Goal: Information Seeking & Learning: Learn about a topic

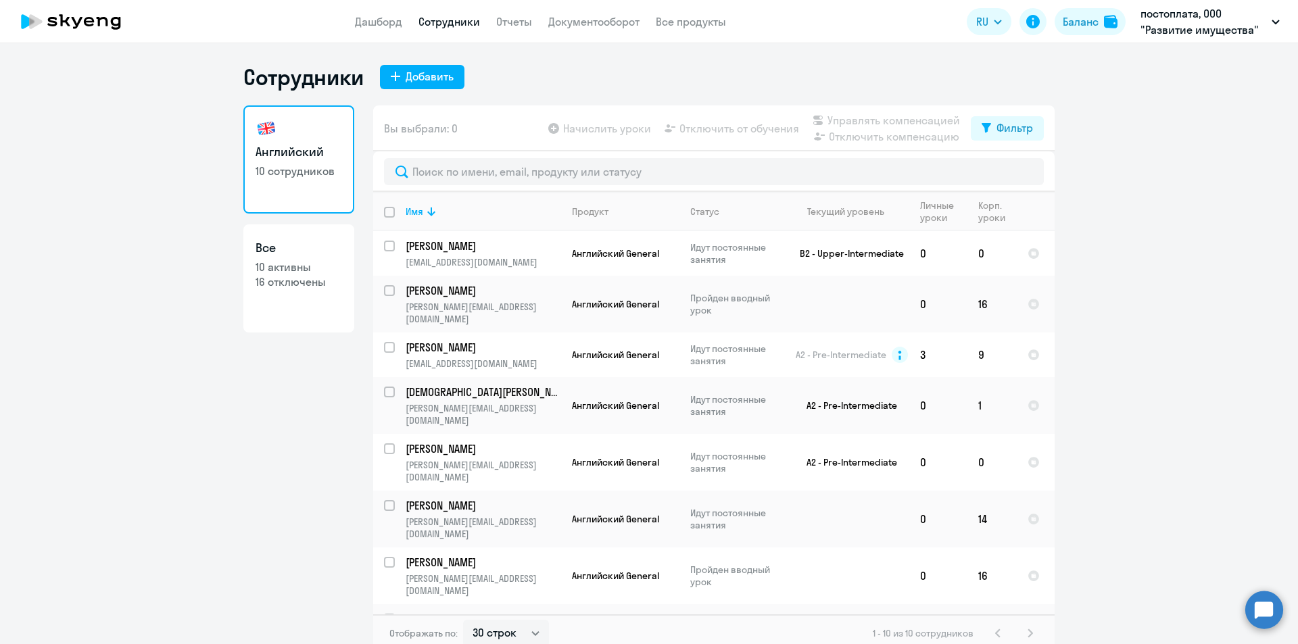
select select "30"
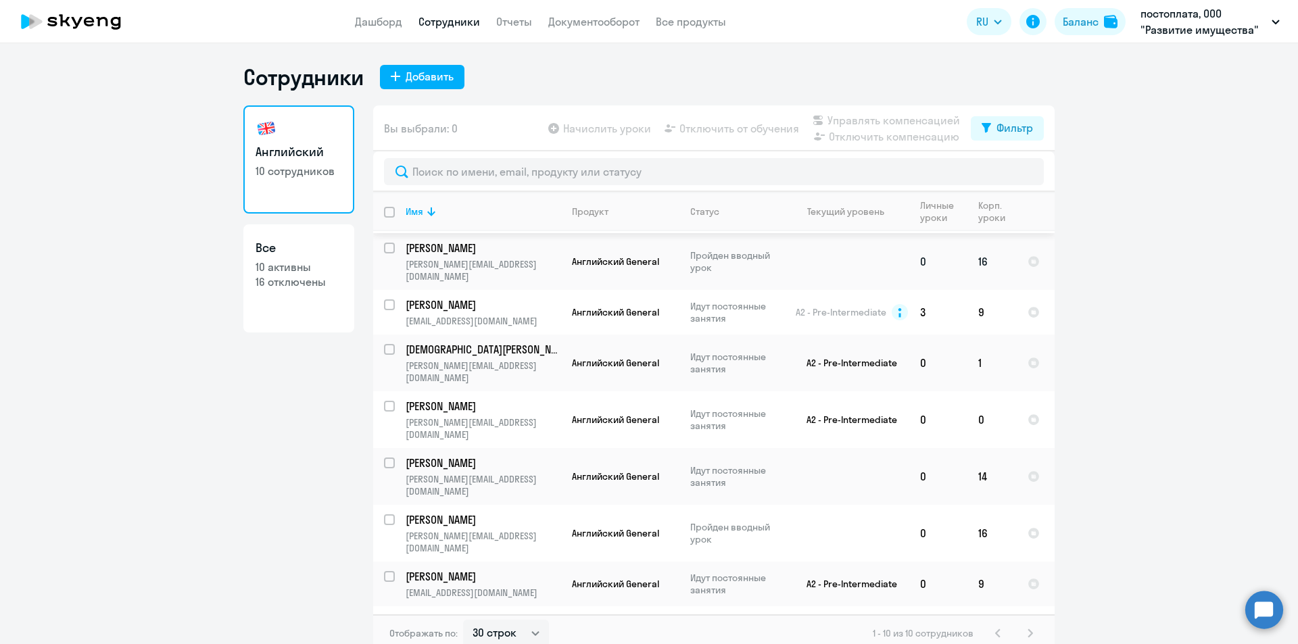
scroll to position [63, 0]
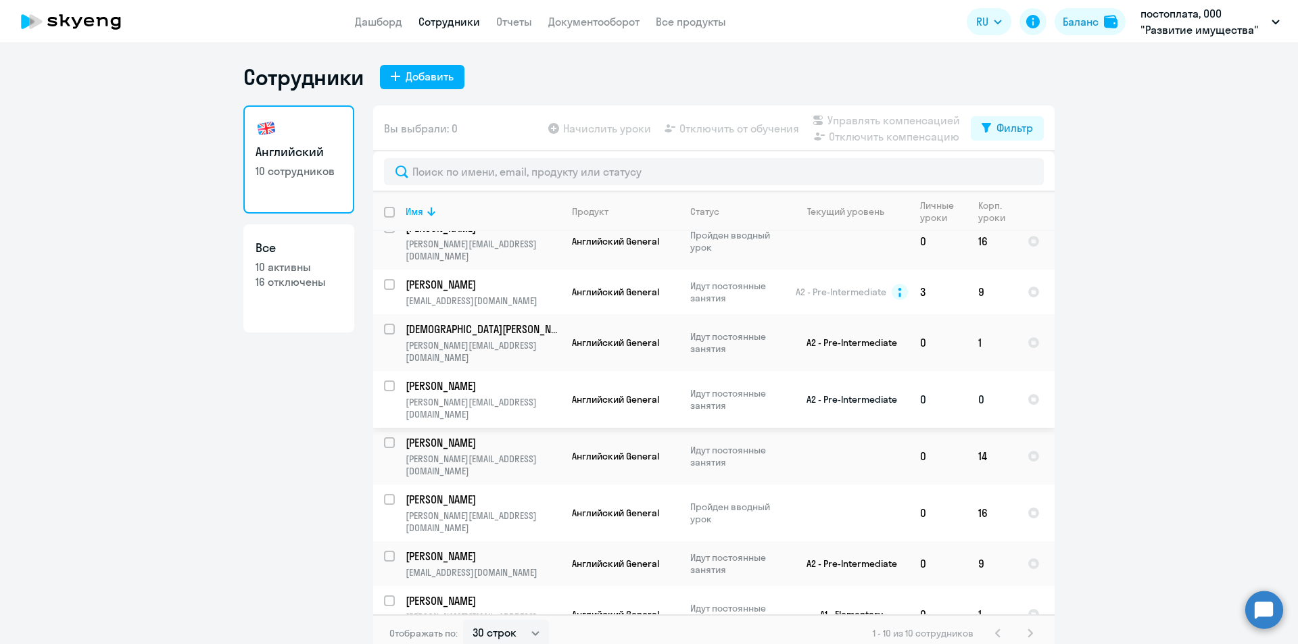
click at [481, 379] on p "[PERSON_NAME]" at bounding box center [482, 386] width 153 height 15
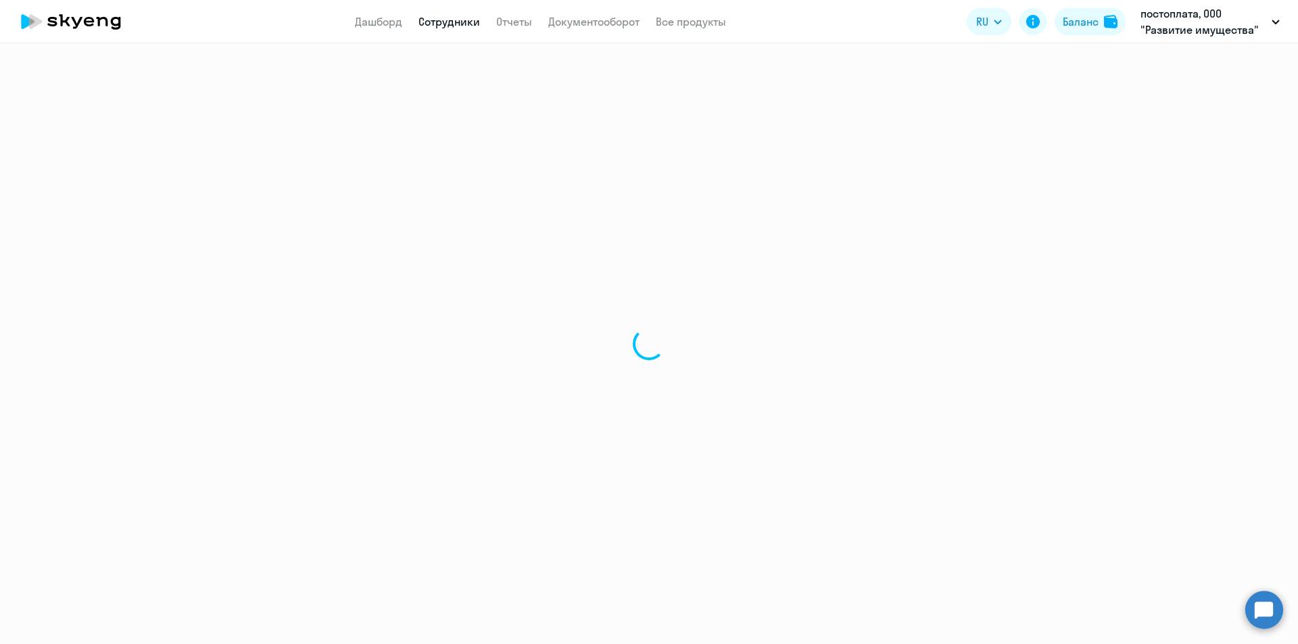
select select "english"
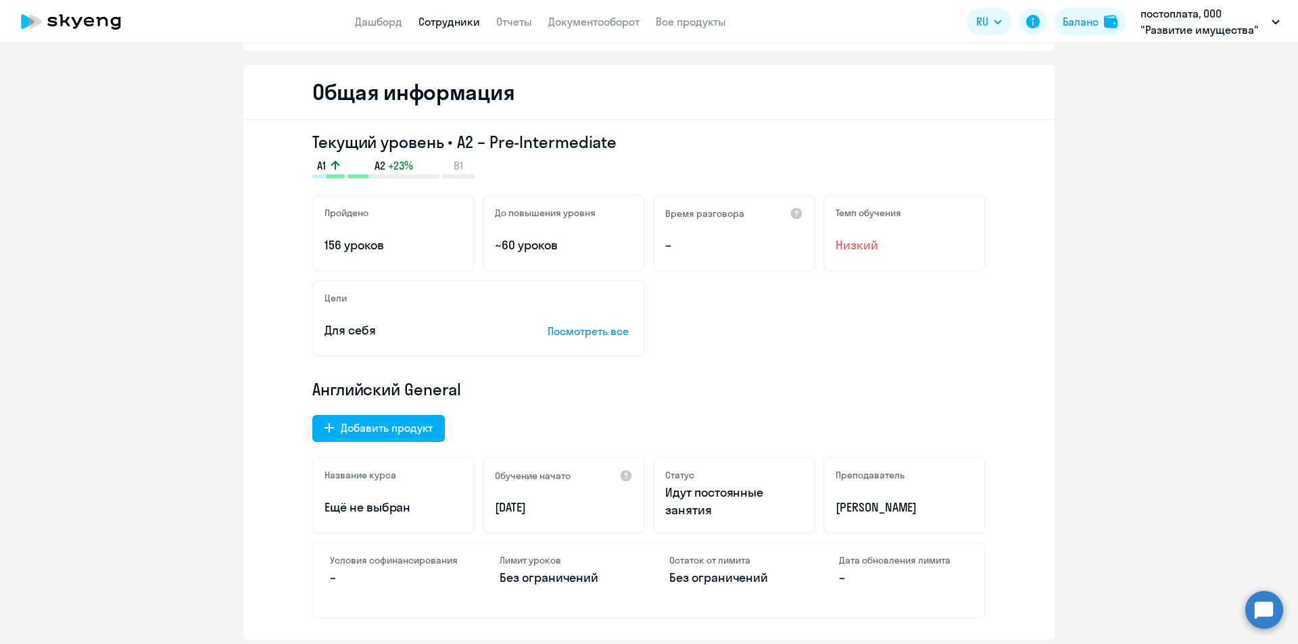
scroll to position [0, 0]
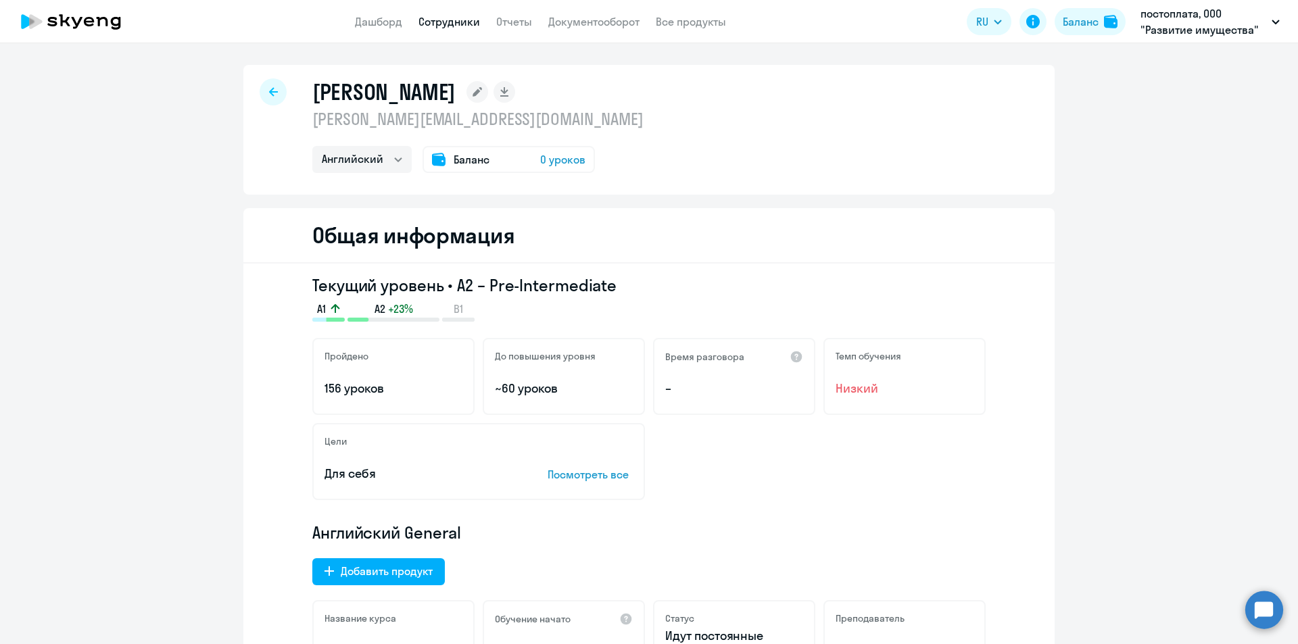
select select "english"
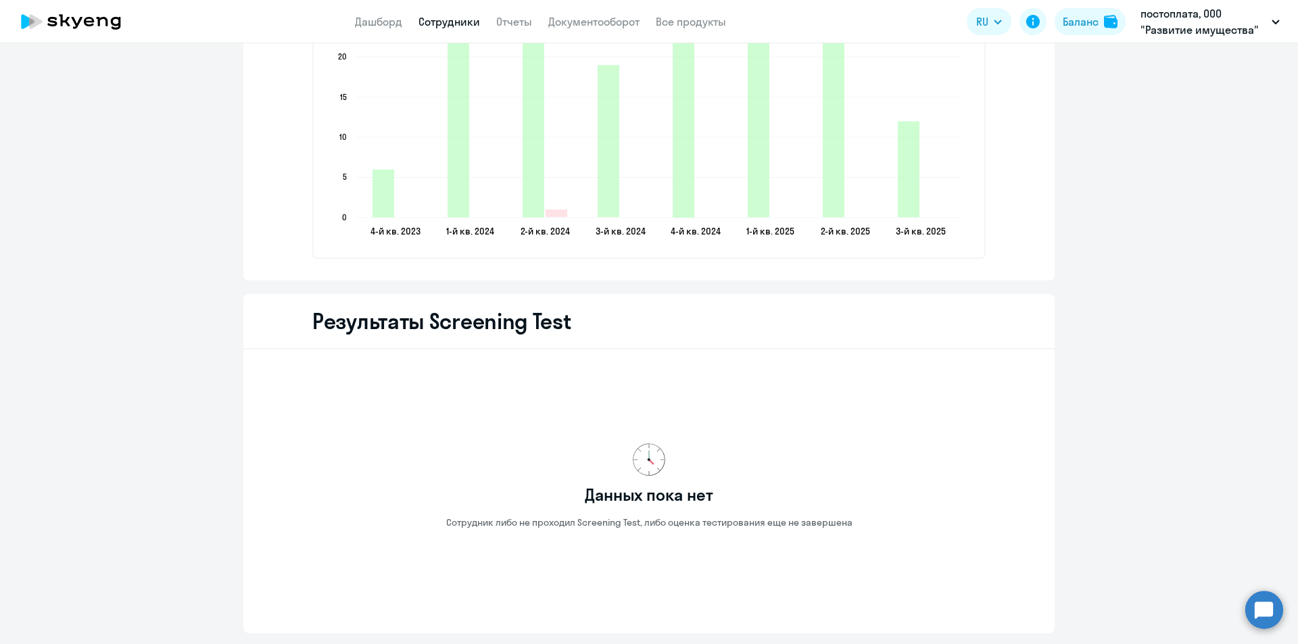
scroll to position [2147, 0]
